Goal: Task Accomplishment & Management: Manage account settings

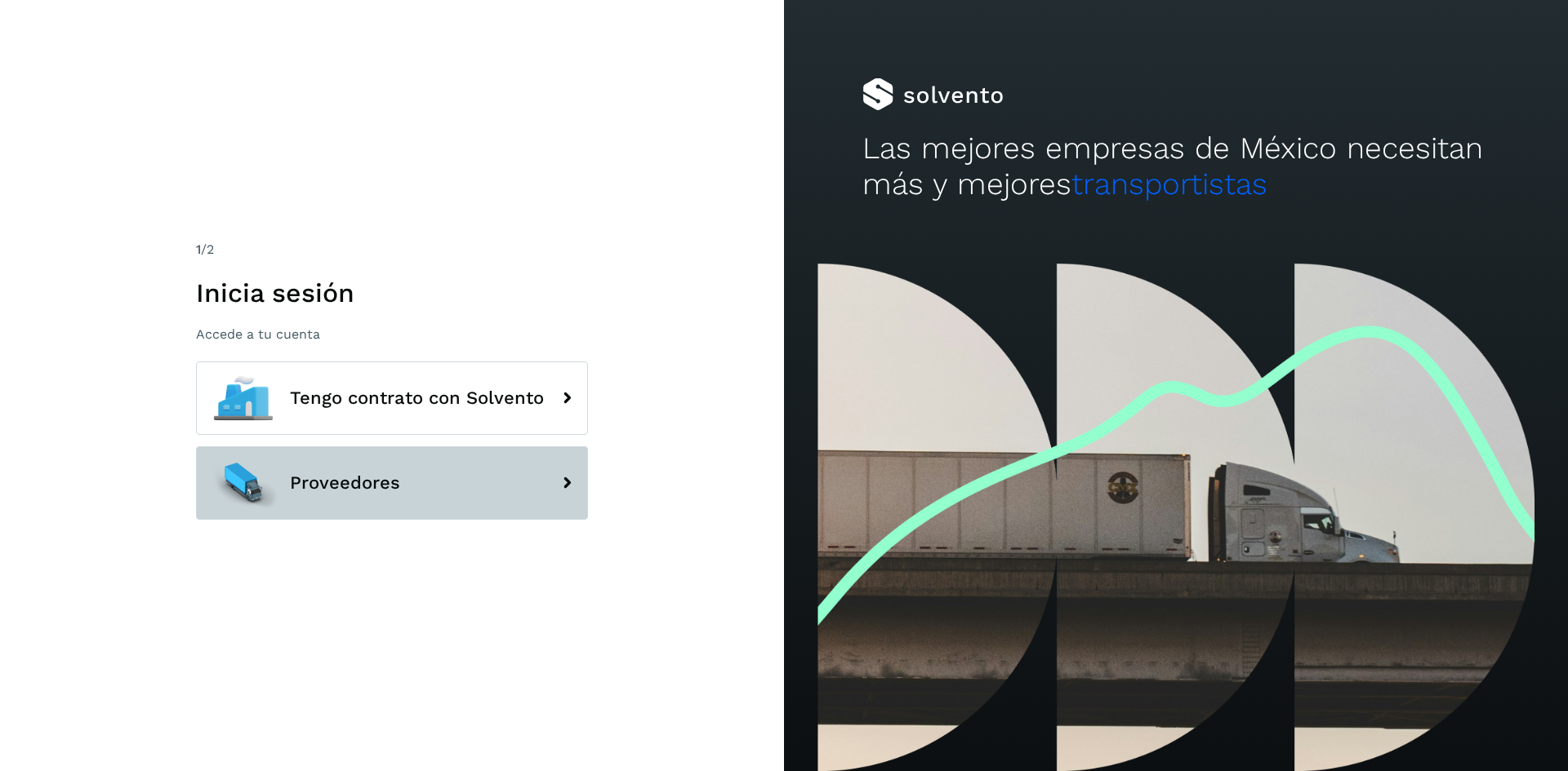
click at [375, 463] on button "Proveedores" at bounding box center [392, 484] width 392 height 74
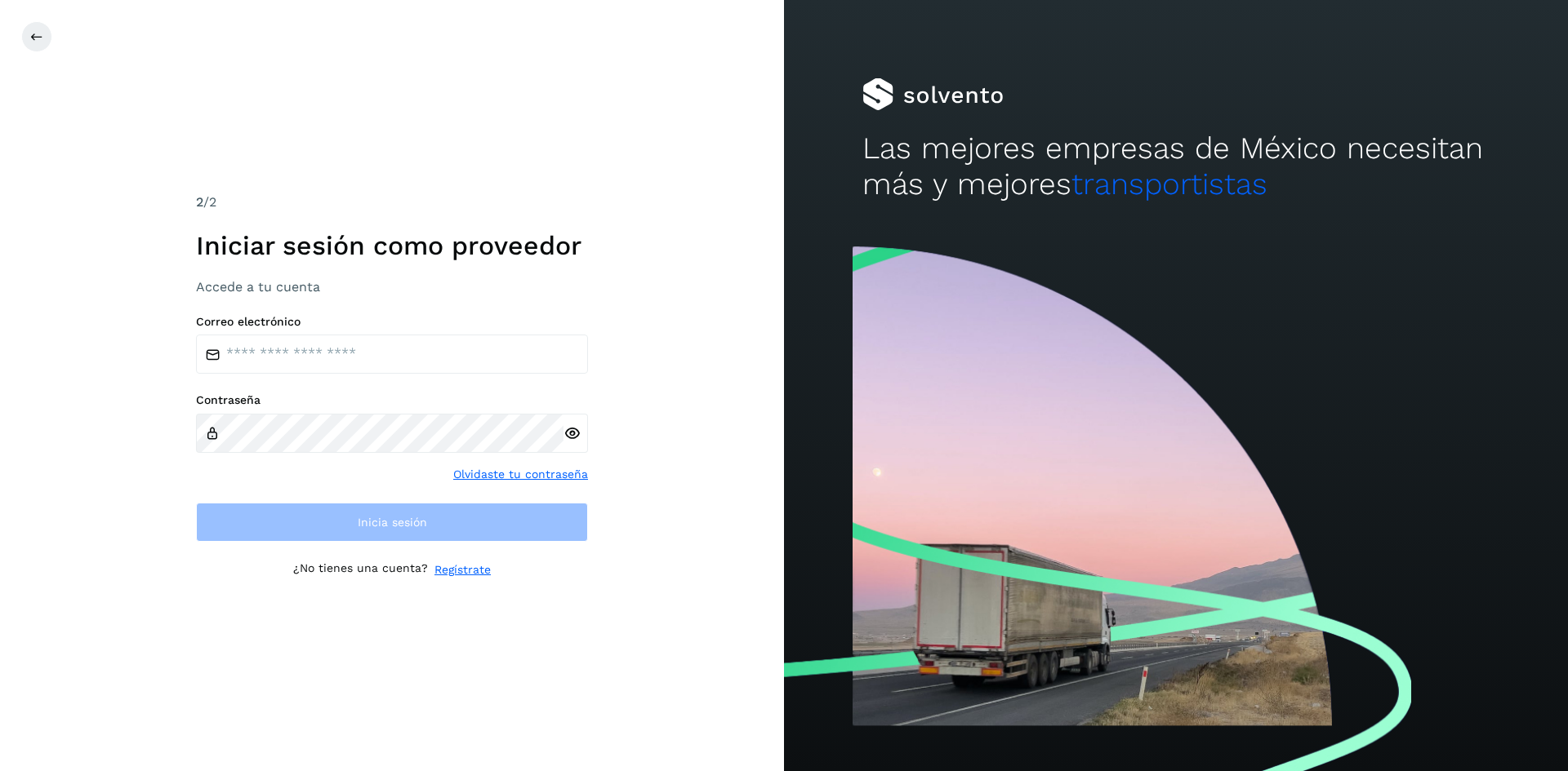
click at [340, 365] on div "Correo electrónico Contraseña Olvidaste tu contraseña Inicia sesión" at bounding box center [392, 429] width 392 height 228
click at [330, 338] on input "email" at bounding box center [392, 354] width 392 height 40
click at [334, 359] on input "email" at bounding box center [392, 354] width 392 height 40
click at [325, 344] on input "email" at bounding box center [392, 354] width 392 height 40
type input "*"
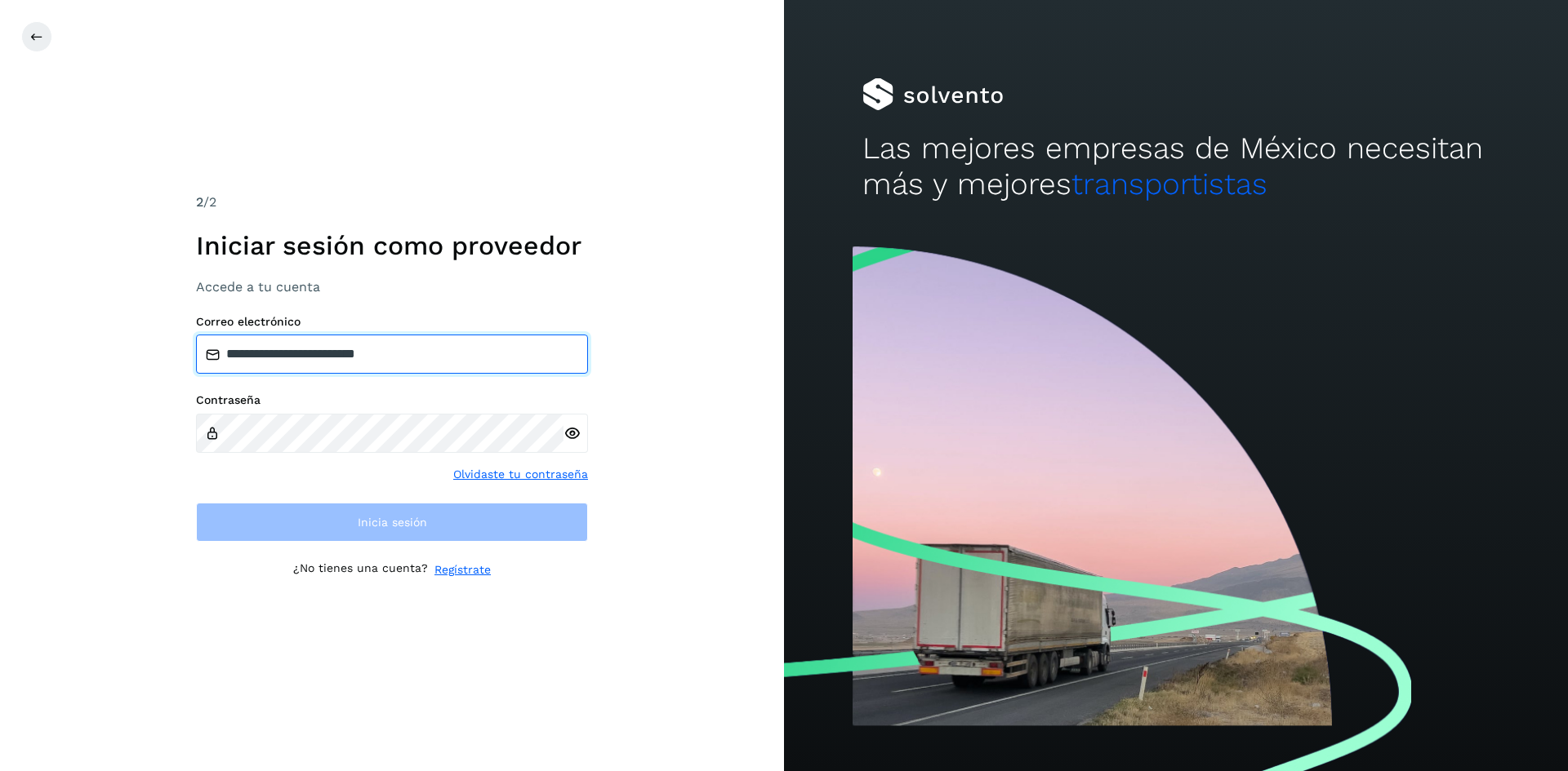
type input "**********"
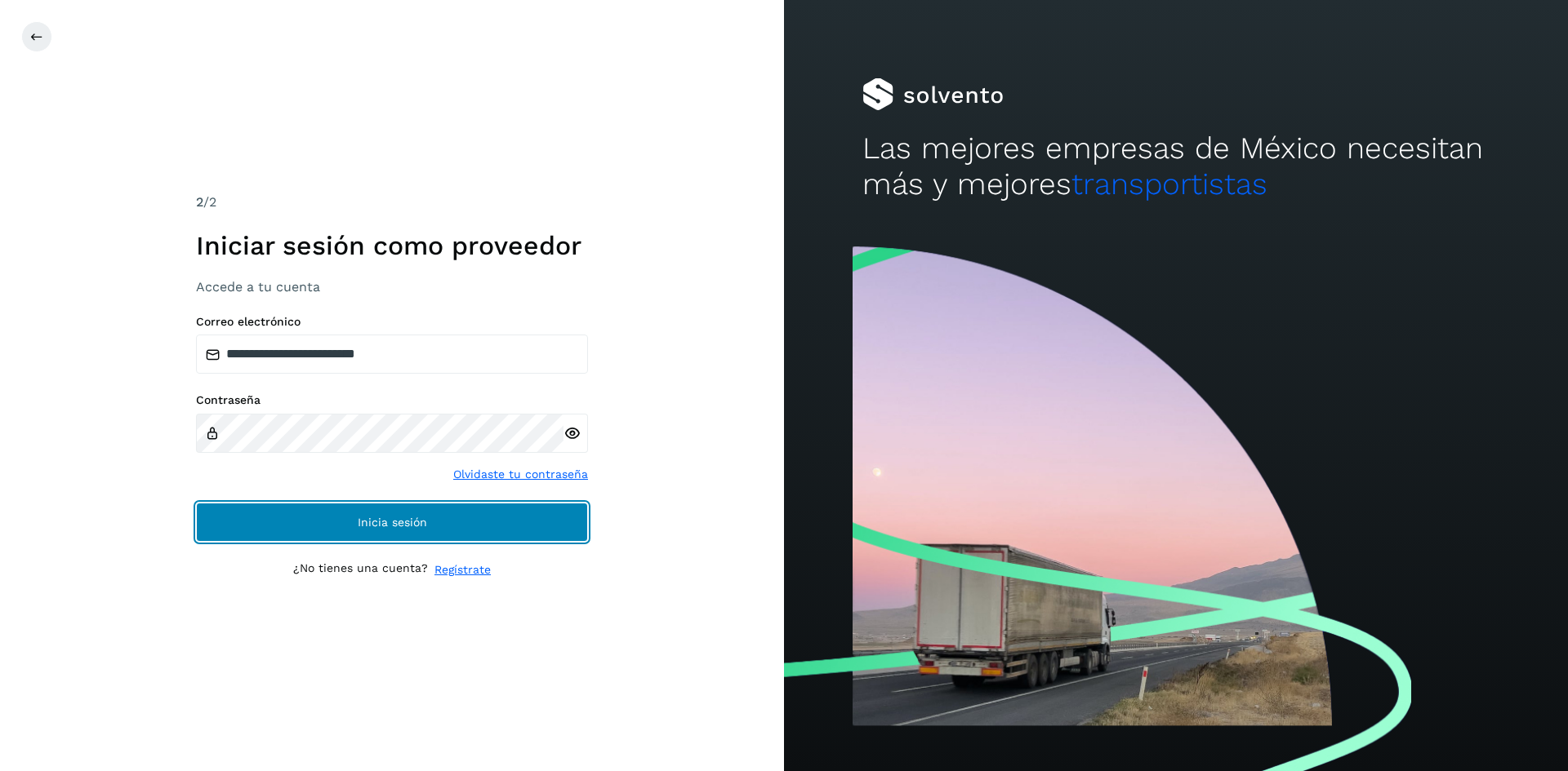
click at [225, 514] on button "Inicia sesión" at bounding box center [392, 522] width 392 height 40
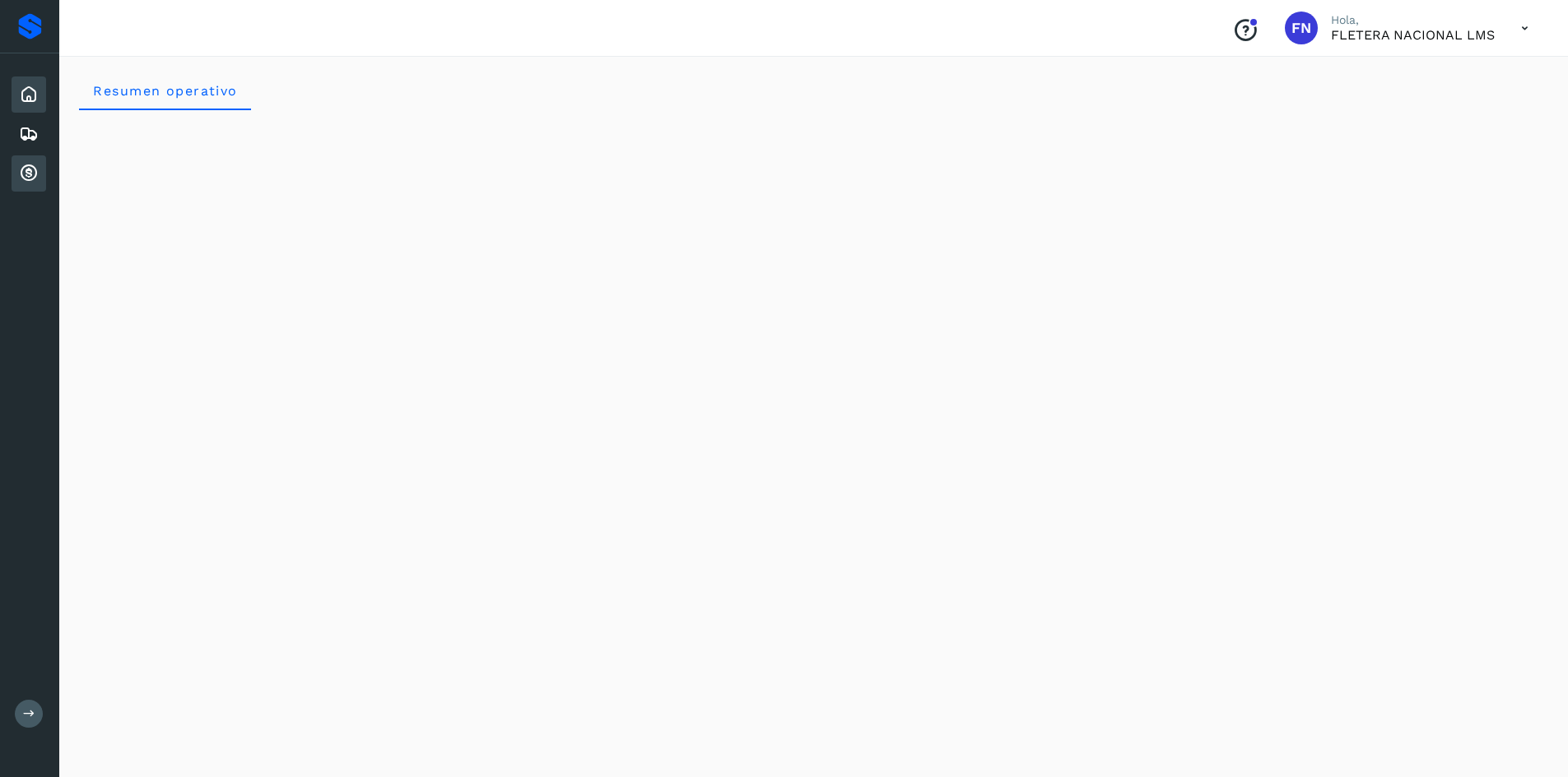
click at [30, 165] on icon at bounding box center [29, 173] width 20 height 20
